Goal: Find specific page/section: Find specific page/section

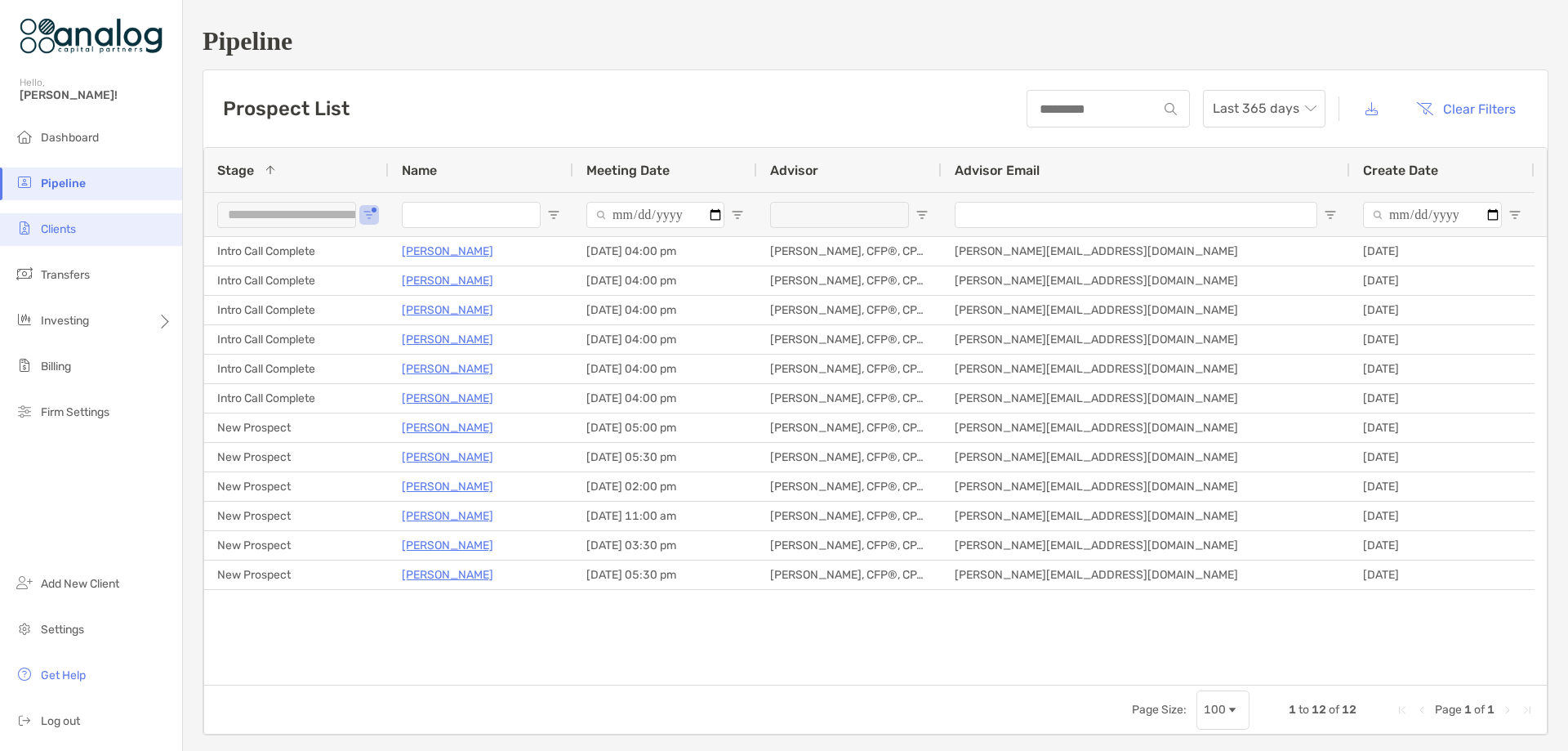
click at [70, 236] on li "Clients" at bounding box center [91, 230] width 182 height 33
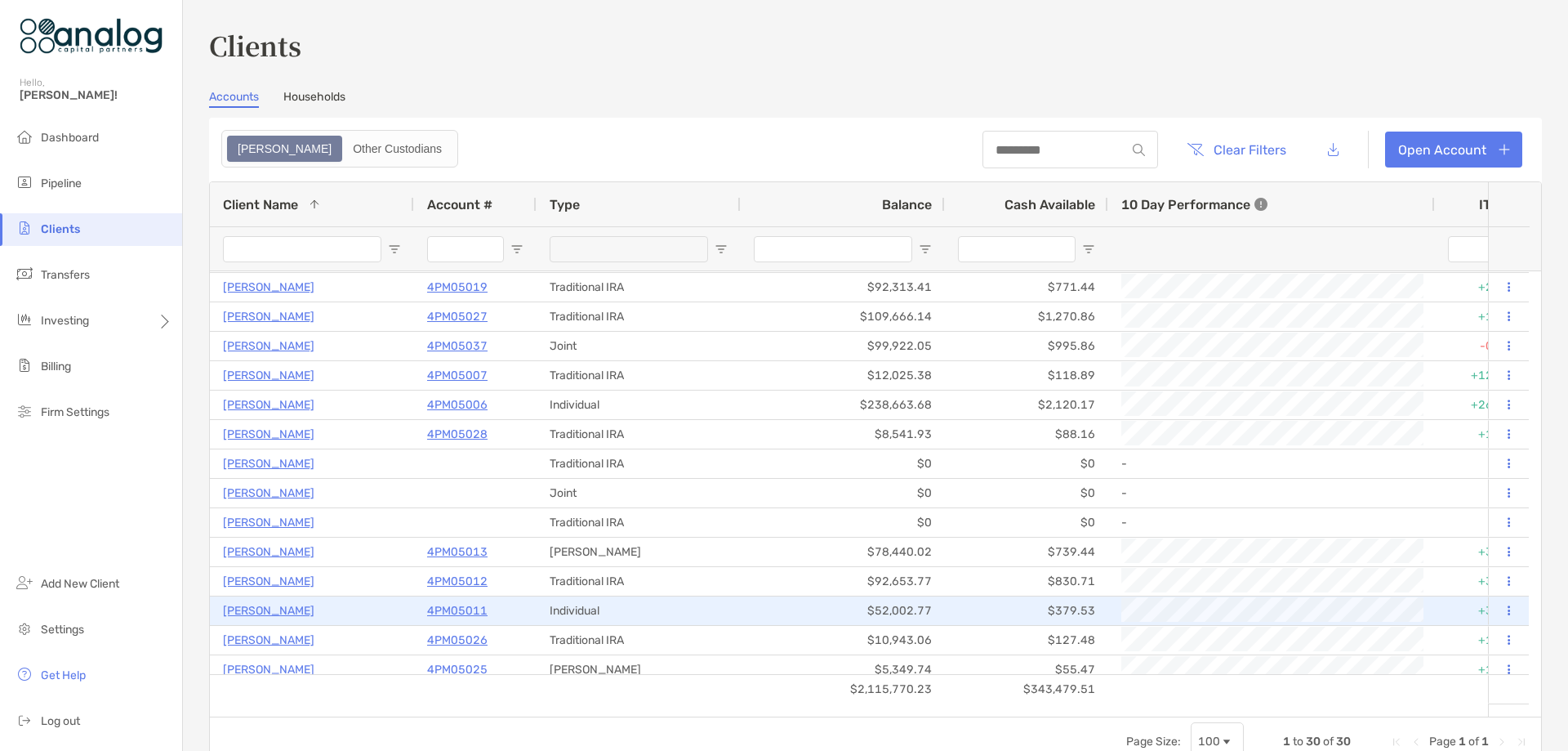
scroll to position [82, 0]
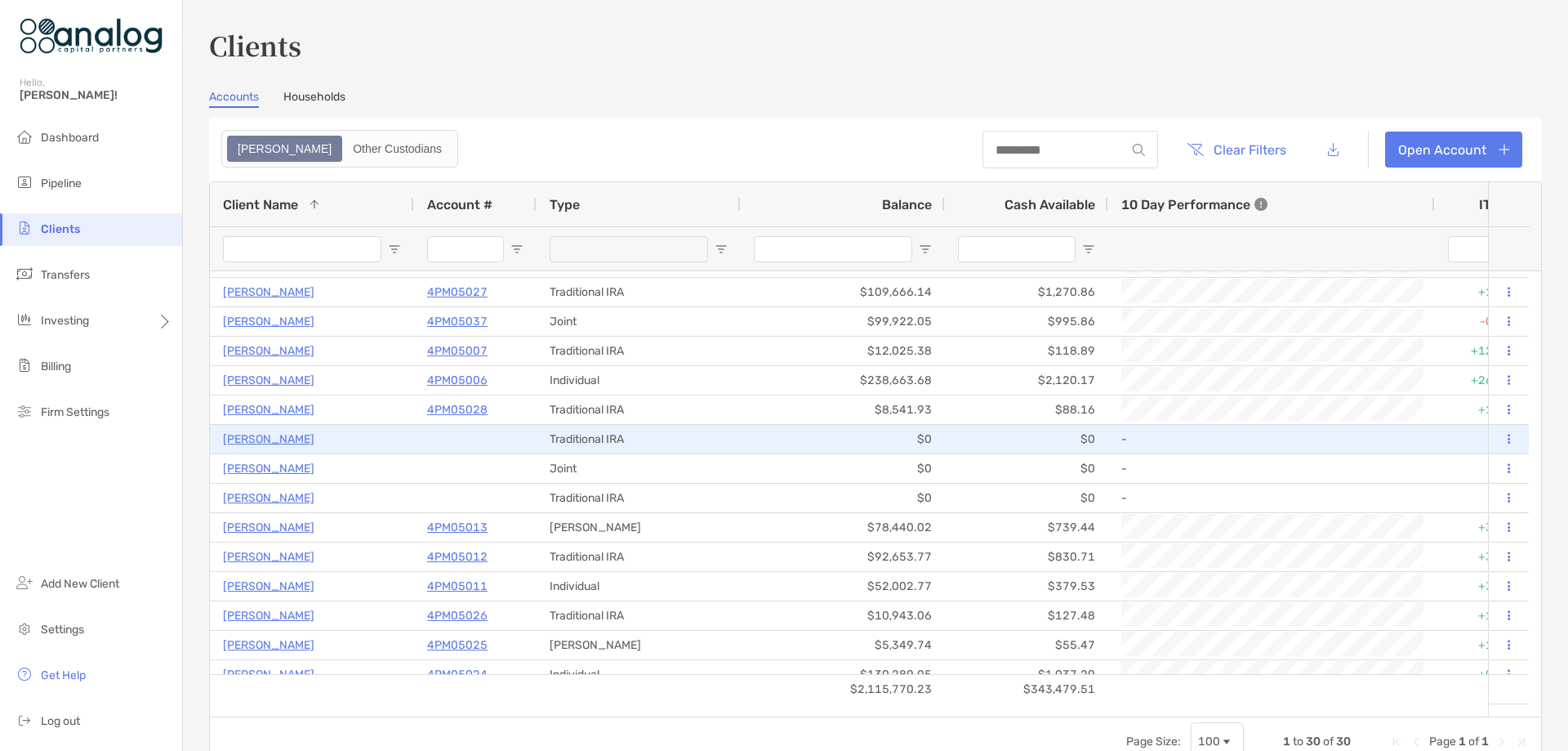
click at [278, 437] on p "[PERSON_NAME]" at bounding box center [269, 439] width 92 height 20
